Goal: Task Accomplishment & Management: Manage account settings

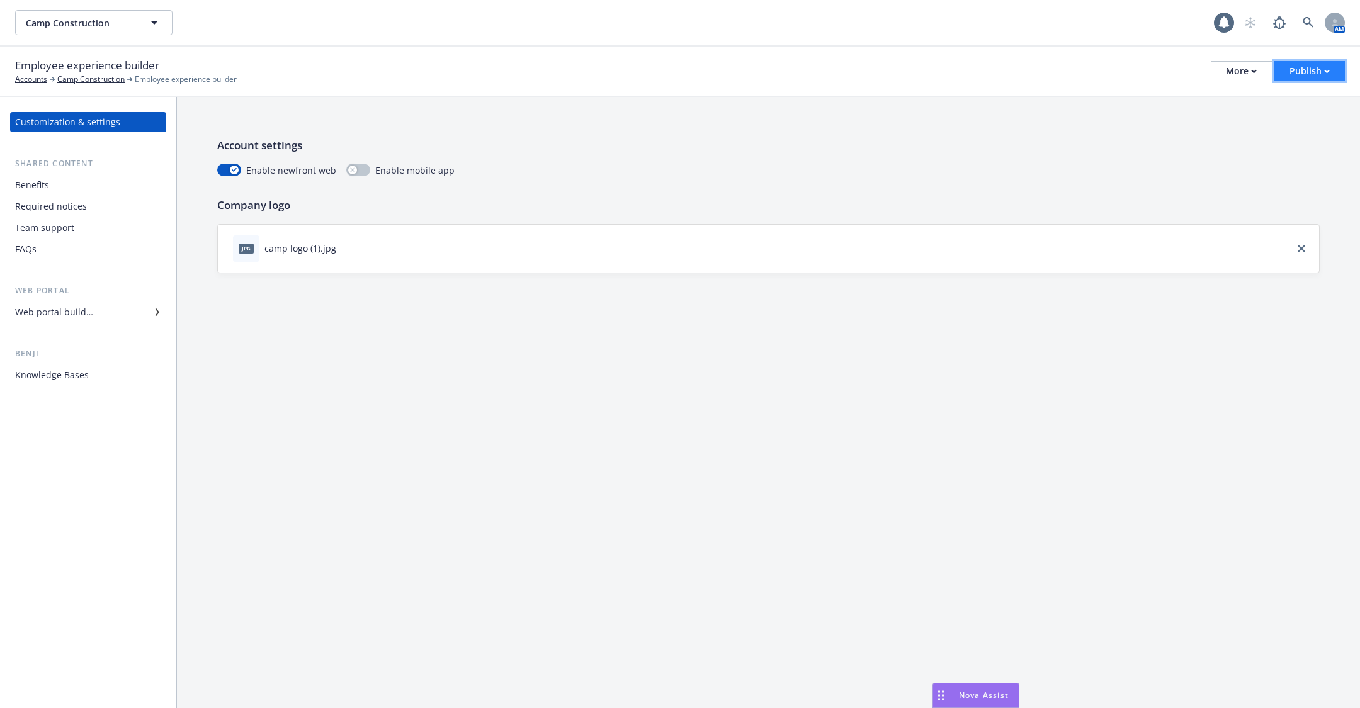
click at [1314, 65] on div "Publish" at bounding box center [1310, 71] width 40 height 19
click at [989, 172] on div "Enable newfront web Enable mobile app" at bounding box center [768, 170] width 1103 height 13
click at [1247, 86] on div "Employee experience builder Accounts Camp Construction Employee experience buil…" at bounding box center [680, 72] width 1360 height 50
click at [1247, 78] on div "More" at bounding box center [1241, 71] width 31 height 19
click at [1225, 139] on link "Configure test user to preview app" at bounding box center [1178, 149] width 186 height 25
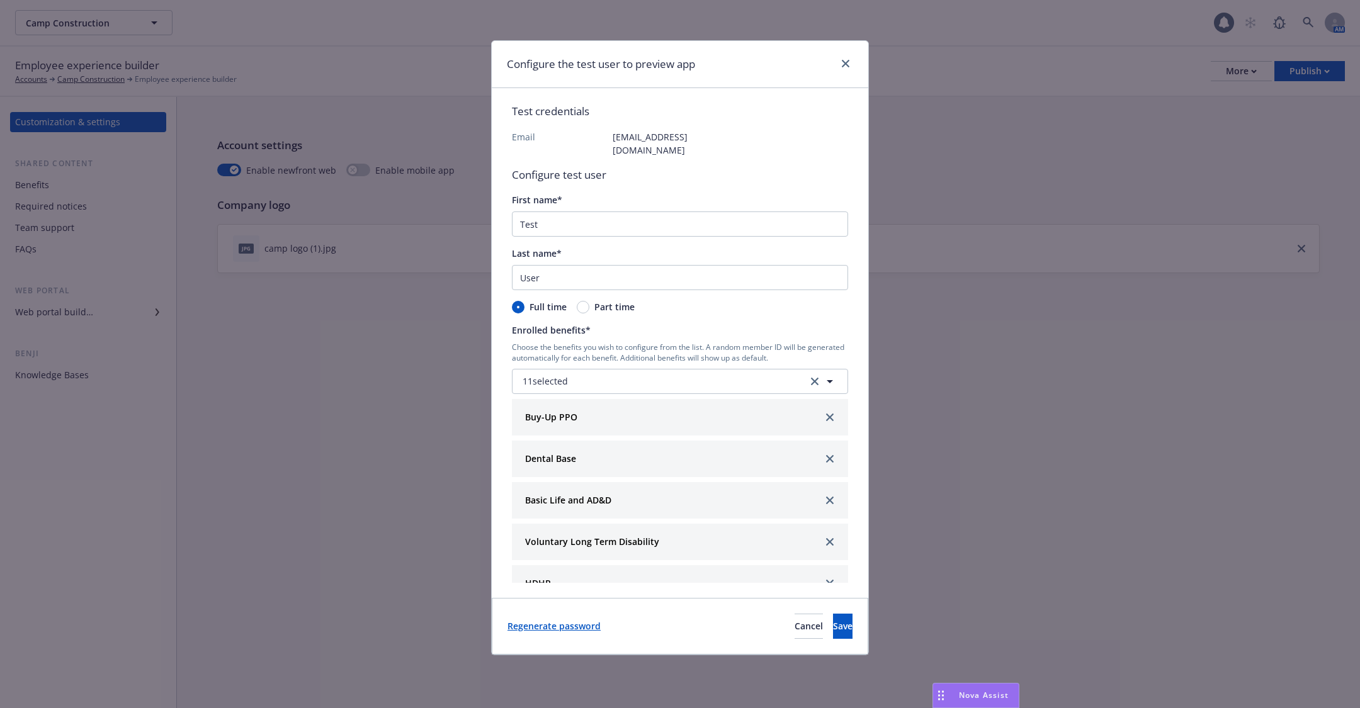
click at [576, 620] on link "Regenerate password" at bounding box center [554, 626] width 93 height 13
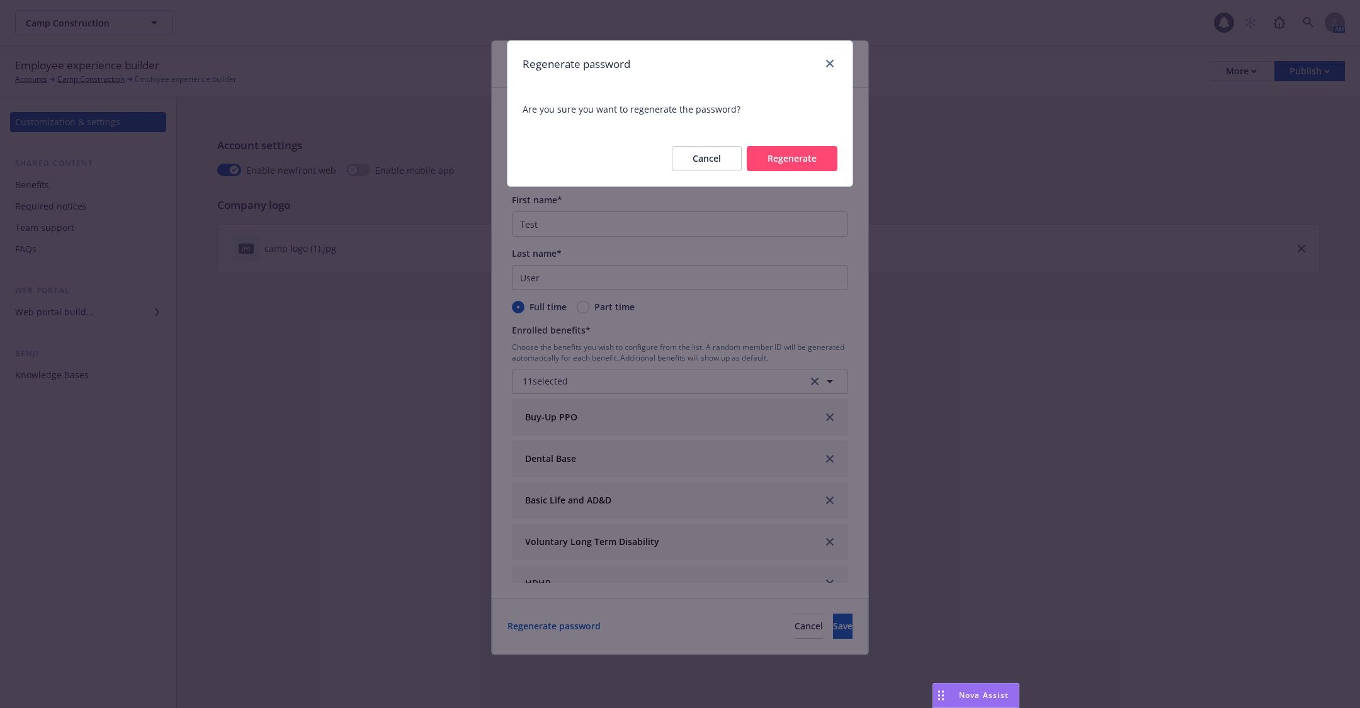
click at [815, 156] on button "Regenerate" at bounding box center [792, 158] width 91 height 25
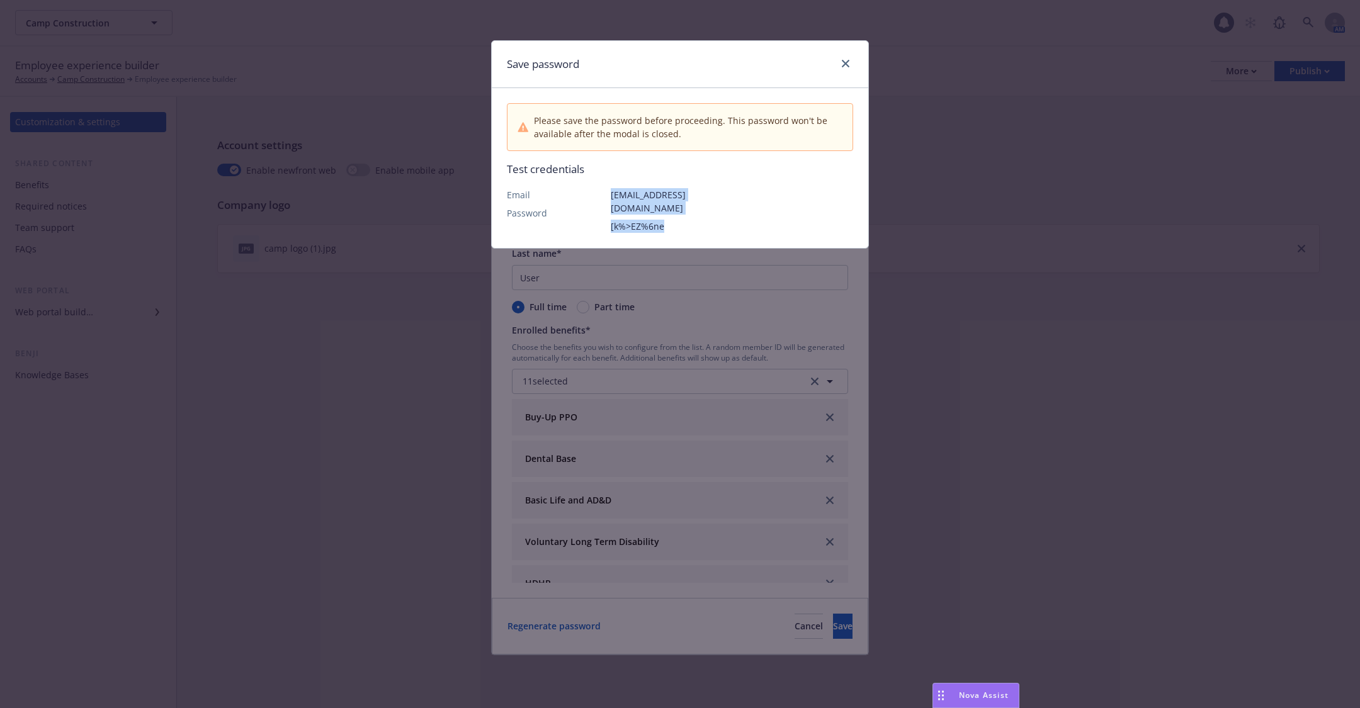
drag, startPoint x: 673, startPoint y: 214, endPoint x: 611, endPoint y: 195, distance: 65.3
click at [611, 195] on div "[EMAIL_ADDRESS][DOMAIN_NAME] [k%>EZ%6ne" at bounding box center [663, 210] width 104 height 45
copy div "[EMAIL_ADDRESS][DOMAIN_NAME] [k%>EZ%6ne"
click at [851, 61] on link "close" at bounding box center [845, 63] width 15 height 15
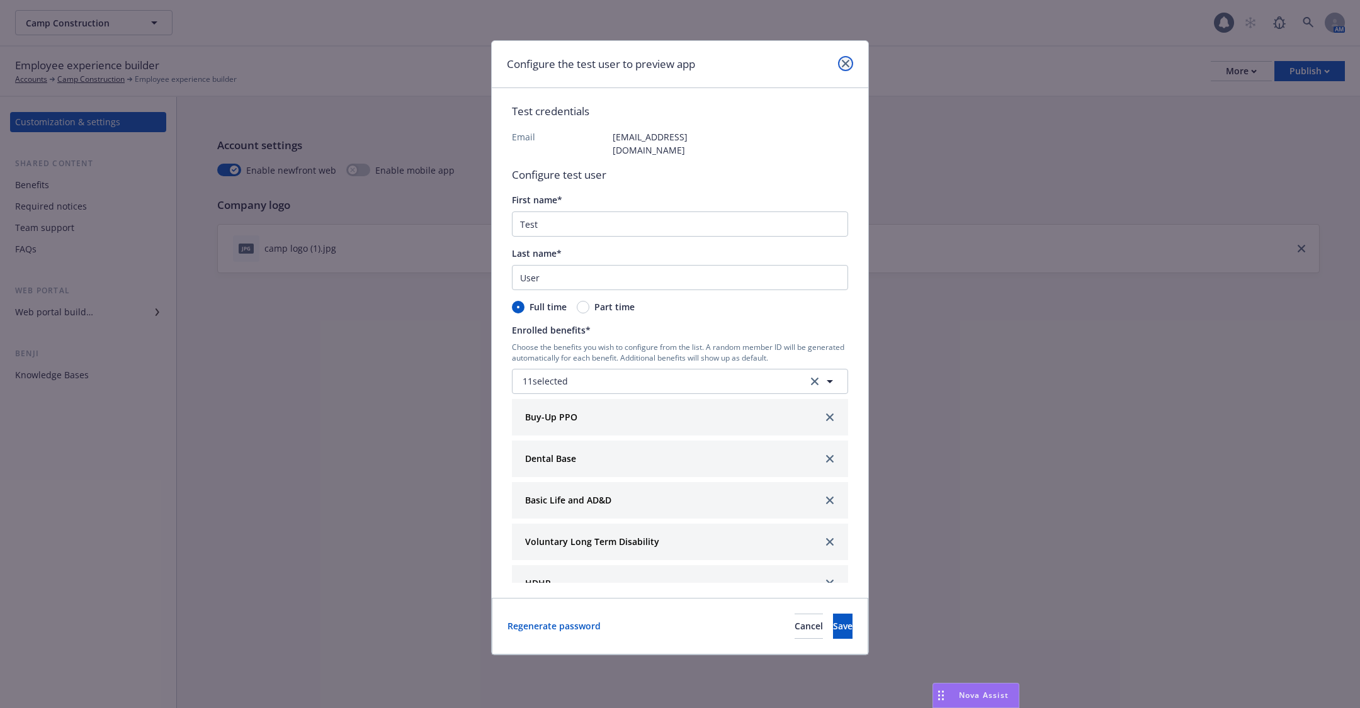
click at [849, 61] on icon "close" at bounding box center [846, 64] width 8 height 8
